Goal: Information Seeking & Learning: Learn about a topic

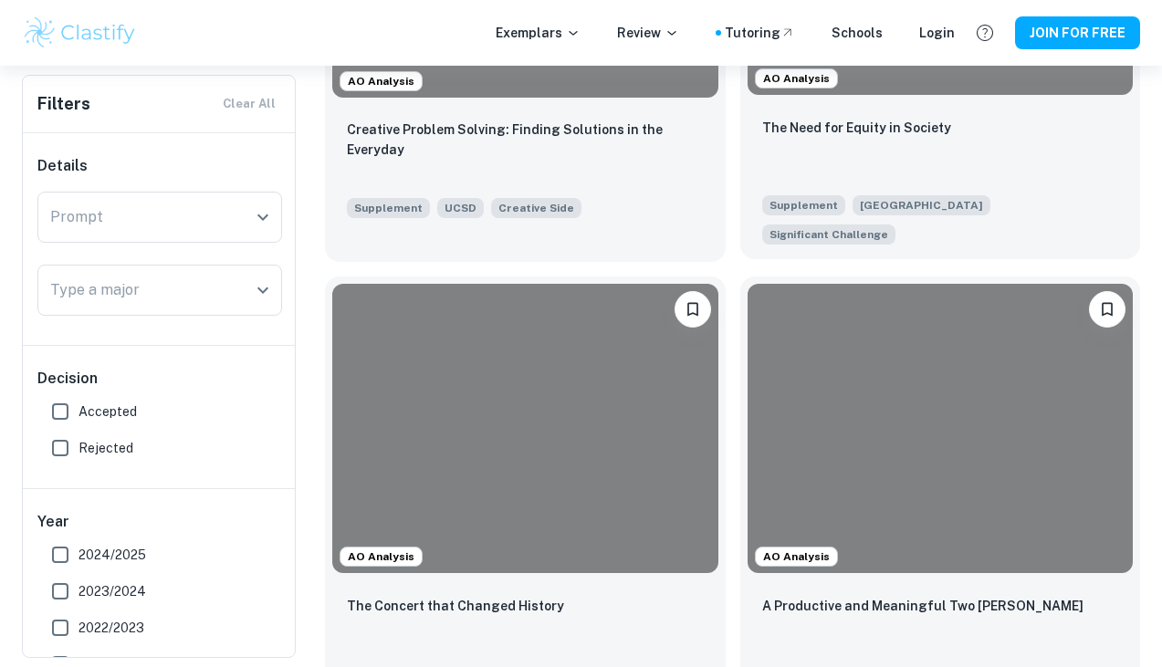
scroll to position [1541, 0]
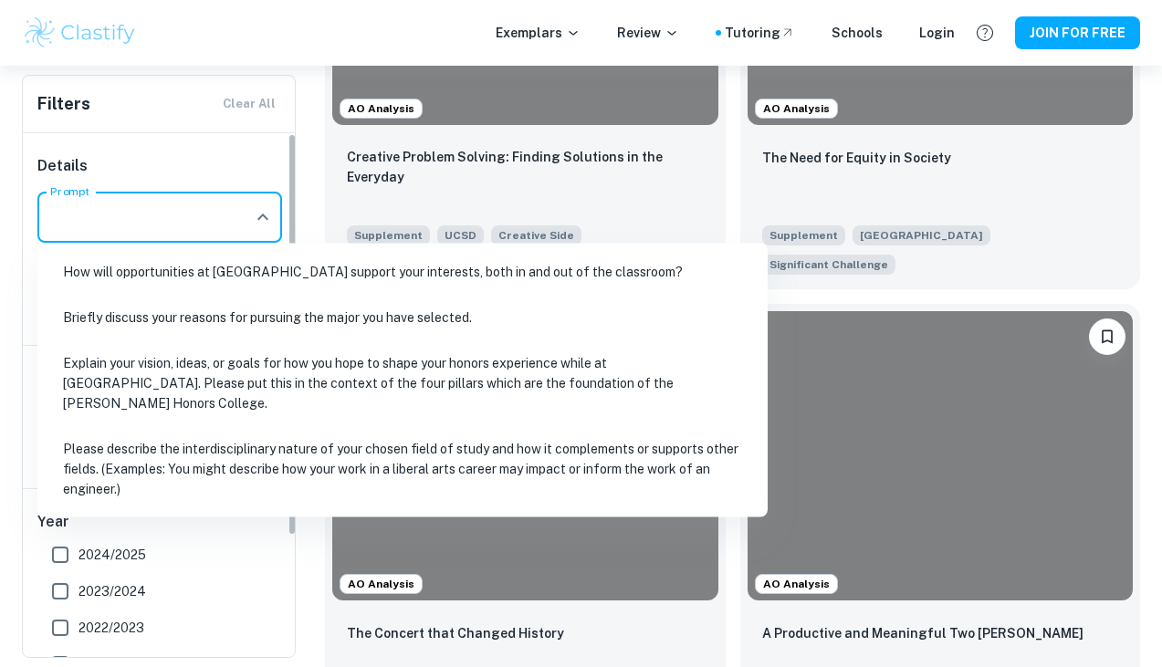
click at [160, 224] on input "Prompt" at bounding box center [146, 217] width 201 height 35
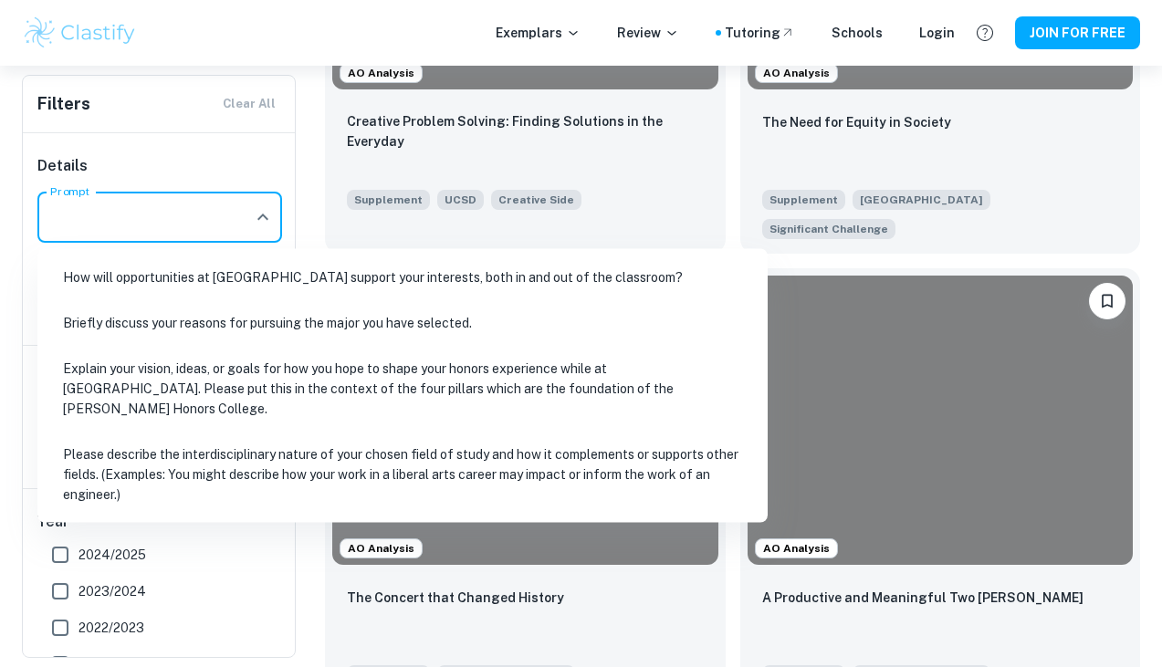
scroll to position [1585, 0]
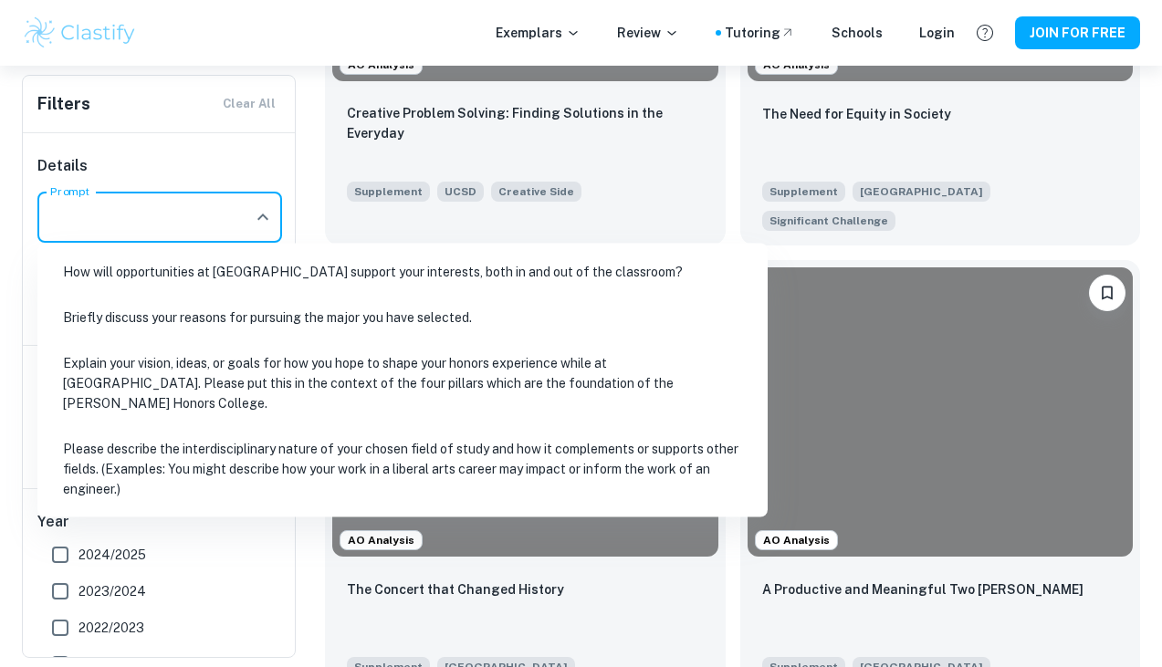
click at [184, 277] on li "How will opportunities at [GEOGRAPHIC_DATA] support your interests, both in and…" at bounding box center [402, 272] width 715 height 42
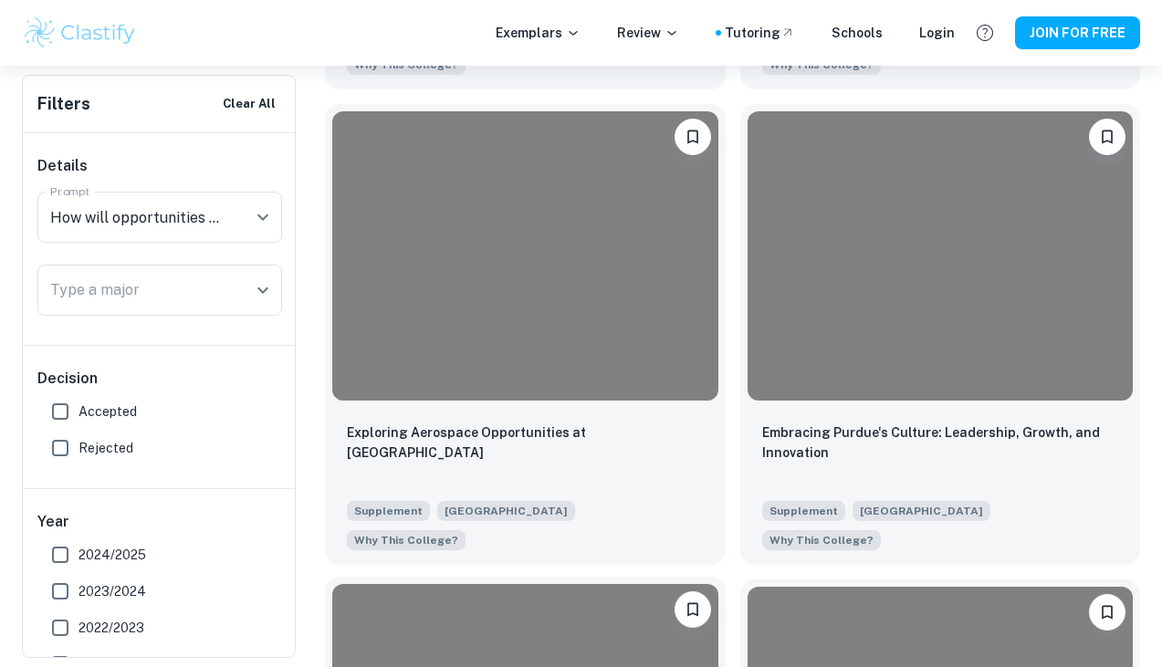
scroll to position [1343, 0]
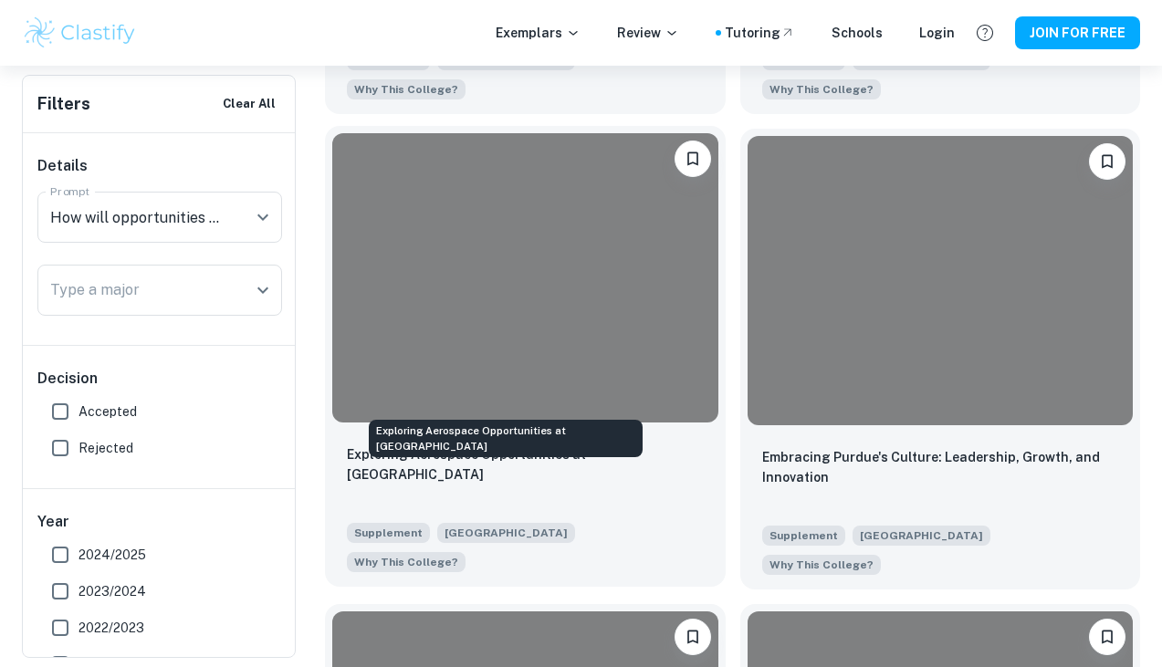
click at [567, 444] on p "Exploring Aerospace Opportunities at [GEOGRAPHIC_DATA]" at bounding box center [525, 464] width 357 height 40
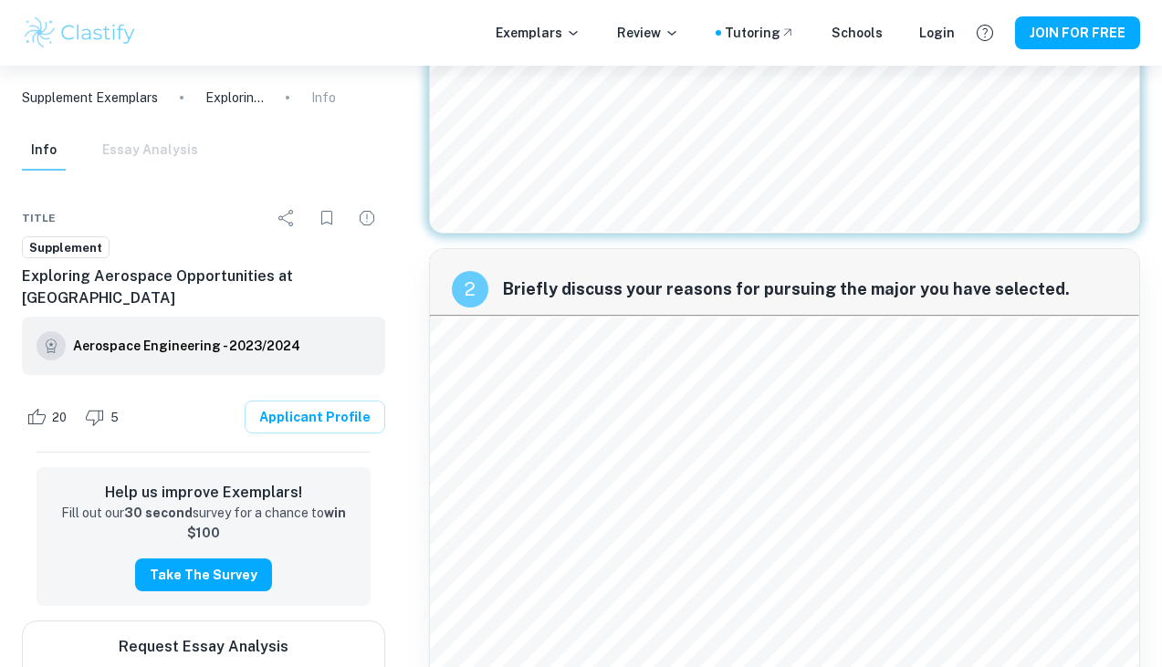
scroll to position [672, 0]
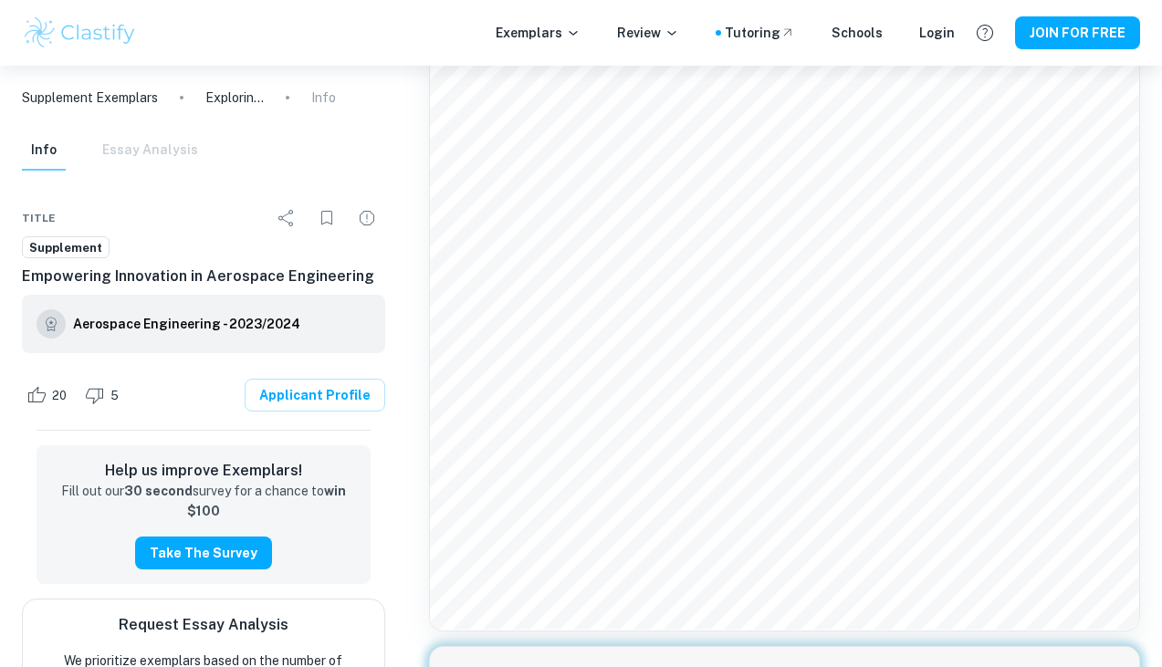
scroll to position [125, 0]
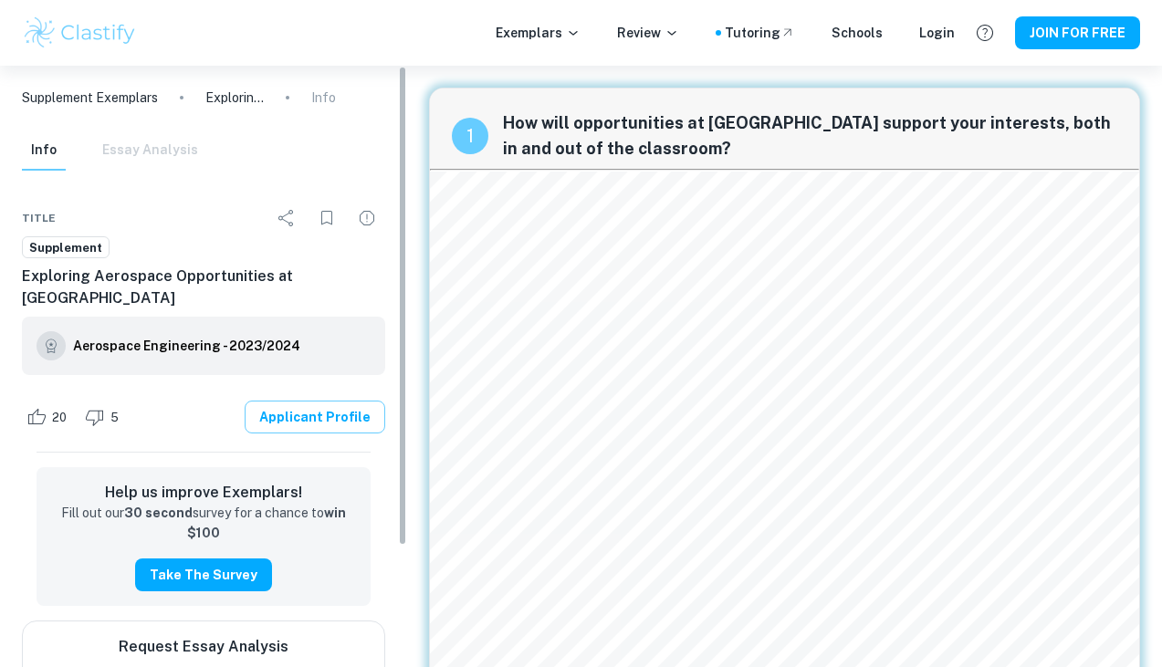
click at [316, 401] on link "Applicant Profile" at bounding box center [315, 417] width 141 height 33
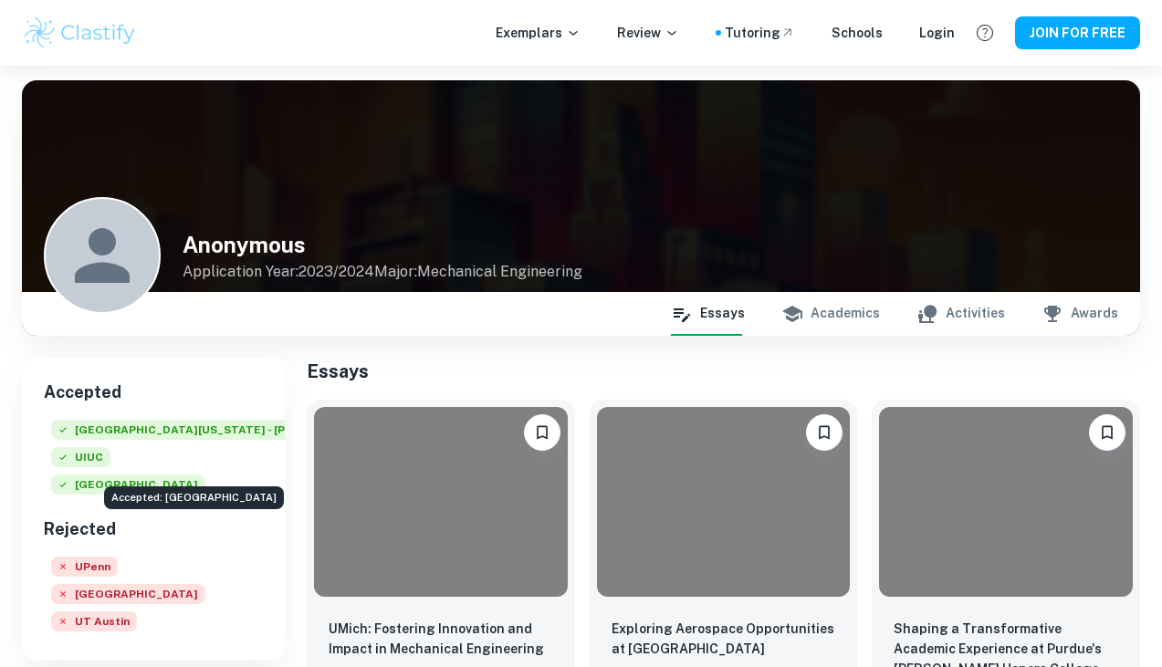
click at [185, 475] on span "[GEOGRAPHIC_DATA]" at bounding box center [128, 485] width 154 height 20
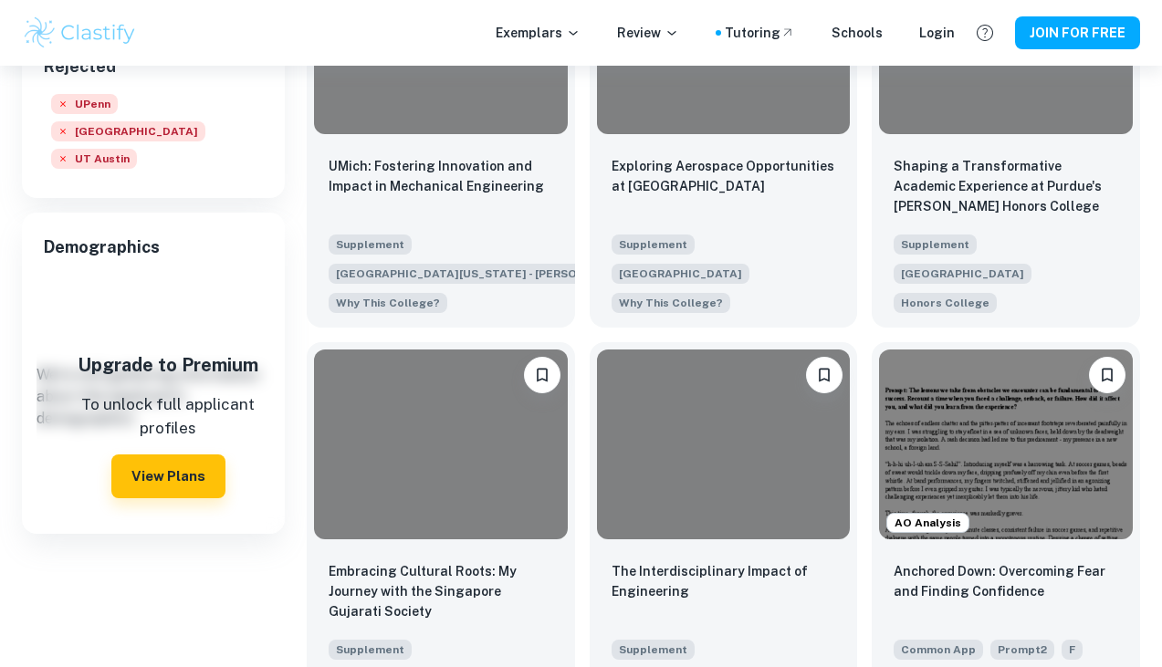
scroll to position [465, 0]
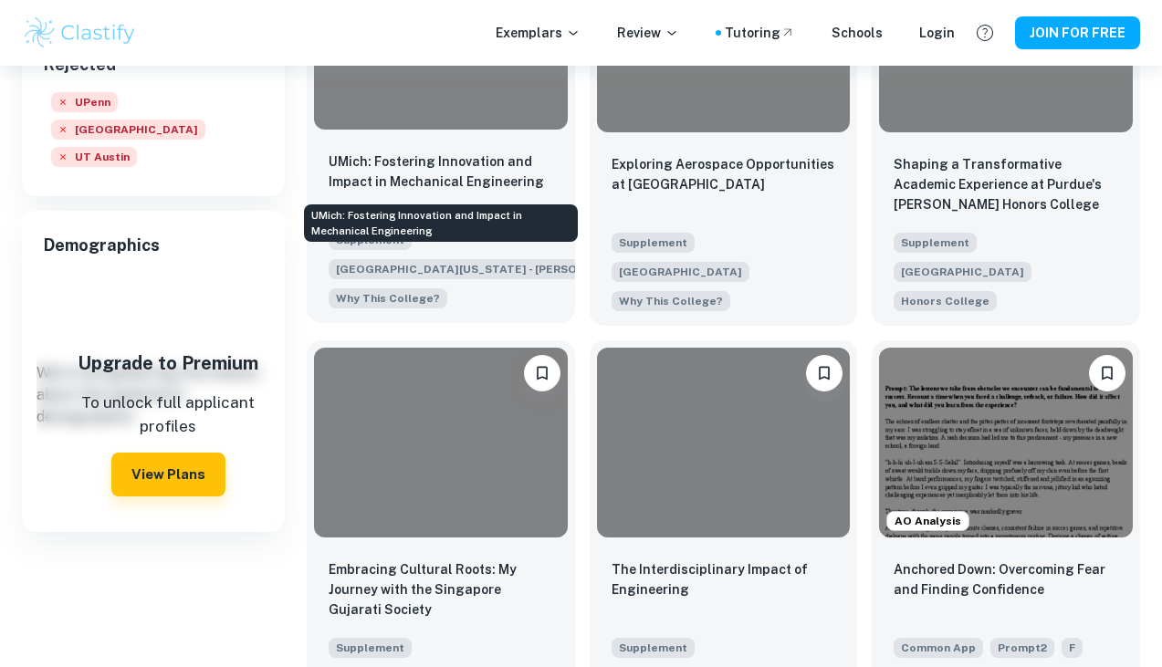
click at [478, 166] on p "UMich: Fostering Innovation and Impact in Mechanical Engineering" at bounding box center [441, 171] width 224 height 40
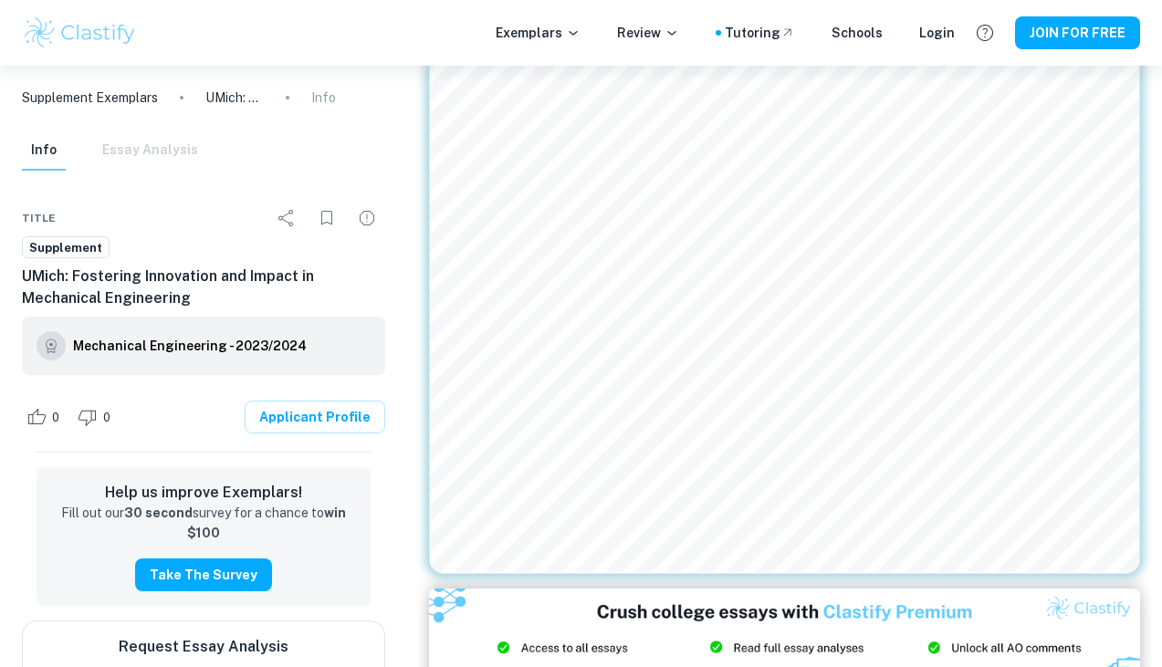
scroll to position [1630, 0]
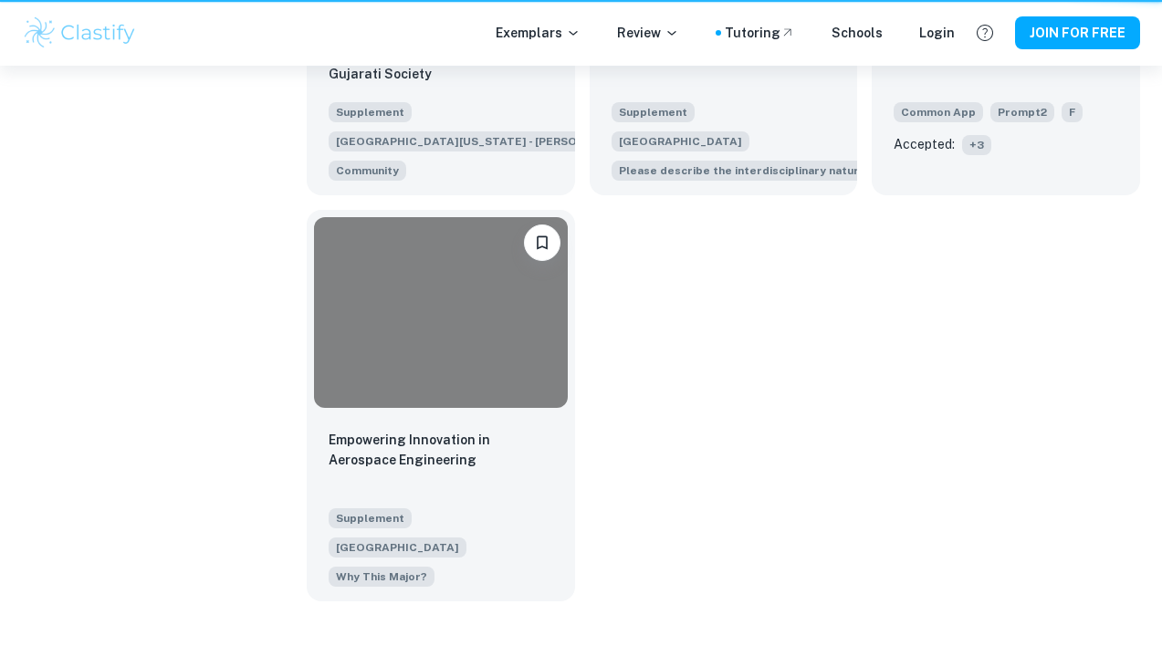
scroll to position [465, 0]
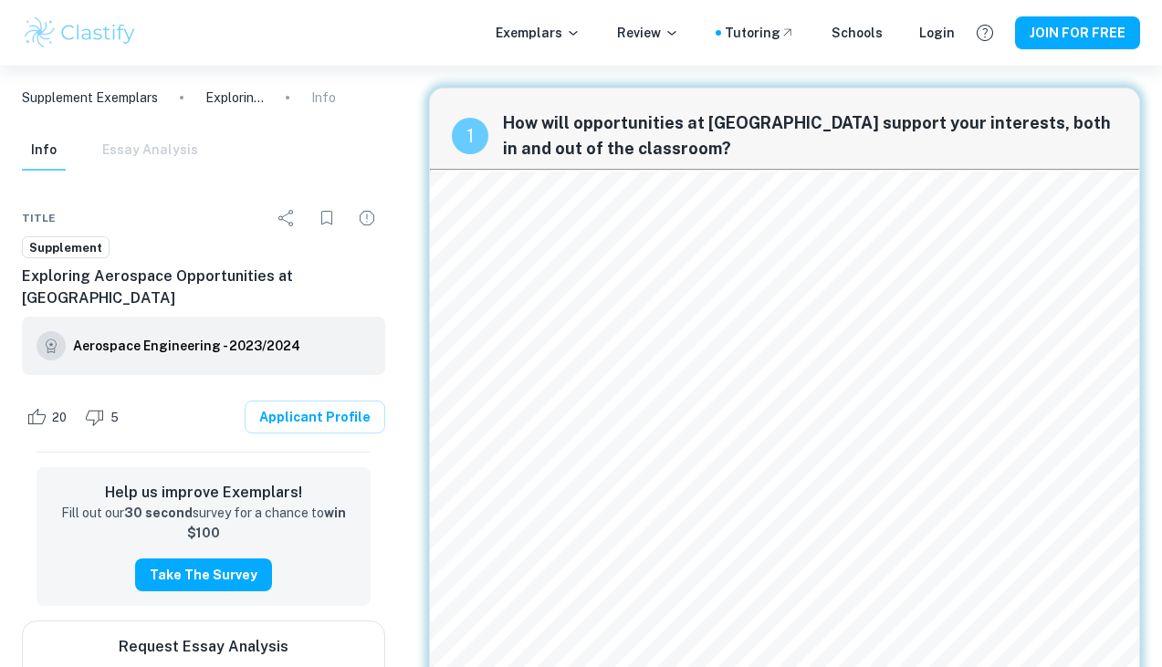
click at [770, 666] on html "We value your privacy We use cookies to enhance your browsing experience, serve…" at bounding box center [581, 333] width 1162 height 667
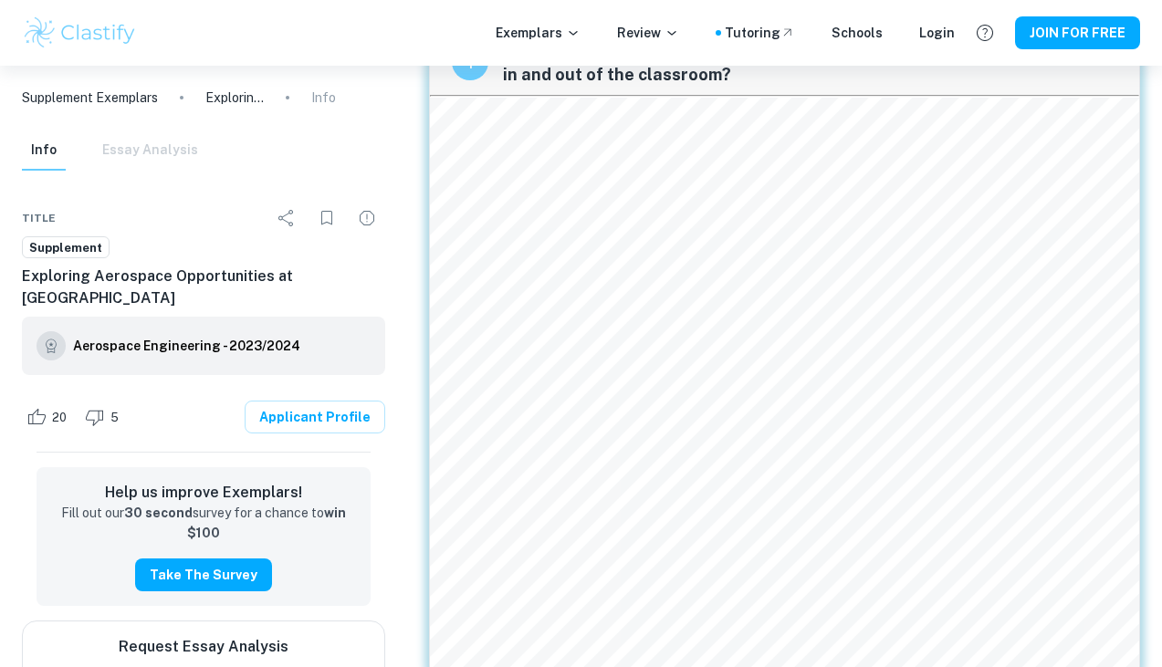
scroll to position [64, 0]
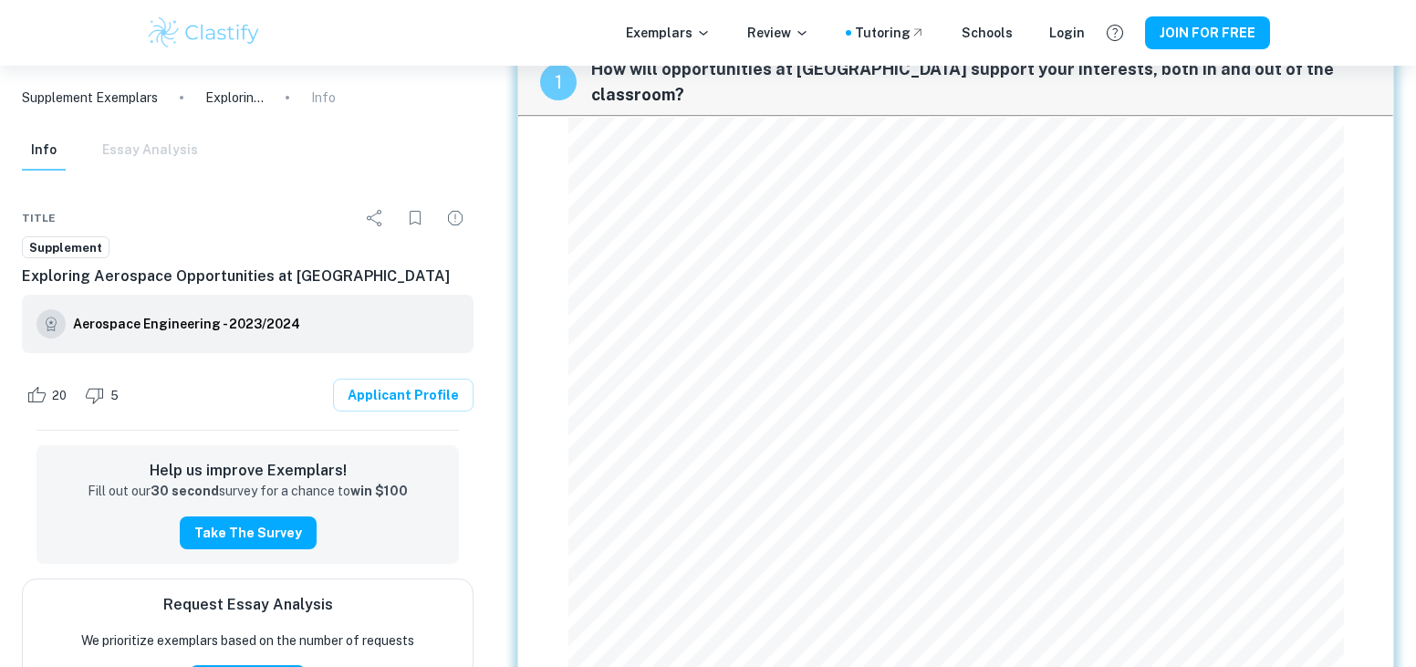
scroll to position [42, 0]
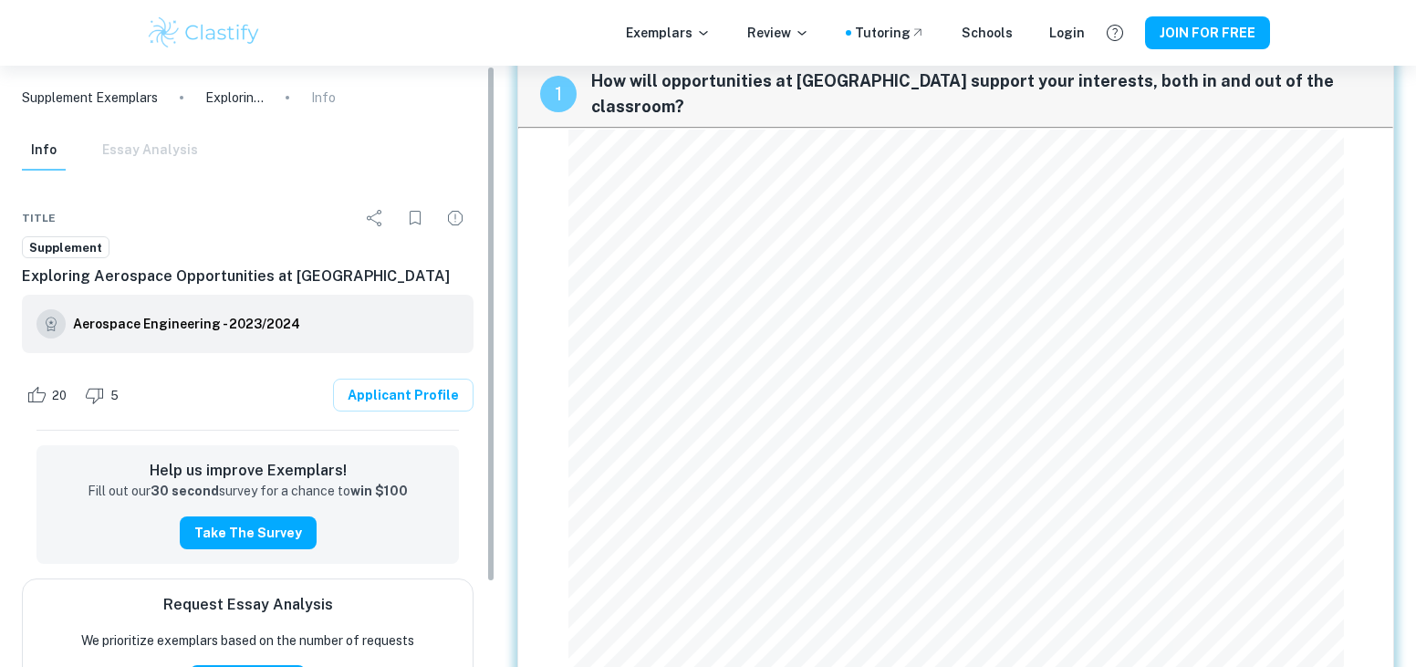
click at [166, 151] on div "Info Essay Analysis" at bounding box center [110, 151] width 176 height 40
click at [78, 153] on div "Info Essay Analysis" at bounding box center [110, 151] width 176 height 40
click at [32, 159] on button "Info" at bounding box center [44, 151] width 44 height 40
click at [145, 149] on div "Info Essay Analysis" at bounding box center [110, 151] width 176 height 40
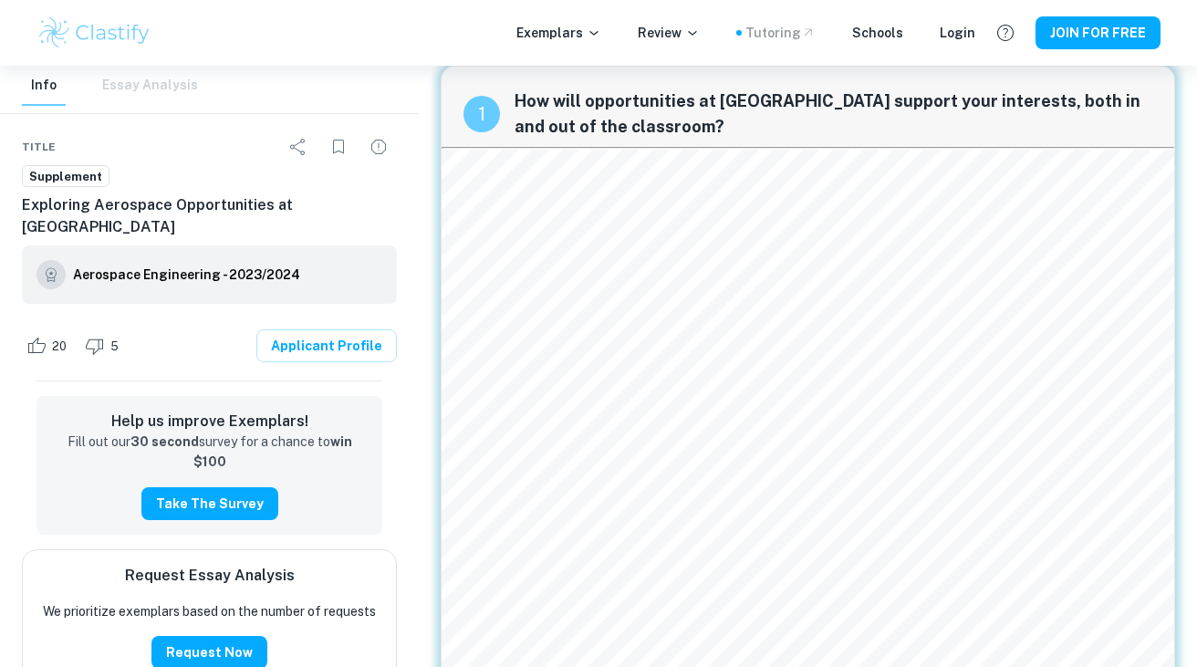
scroll to position [24, 0]
